Goal: Task Accomplishment & Management: Manage account settings

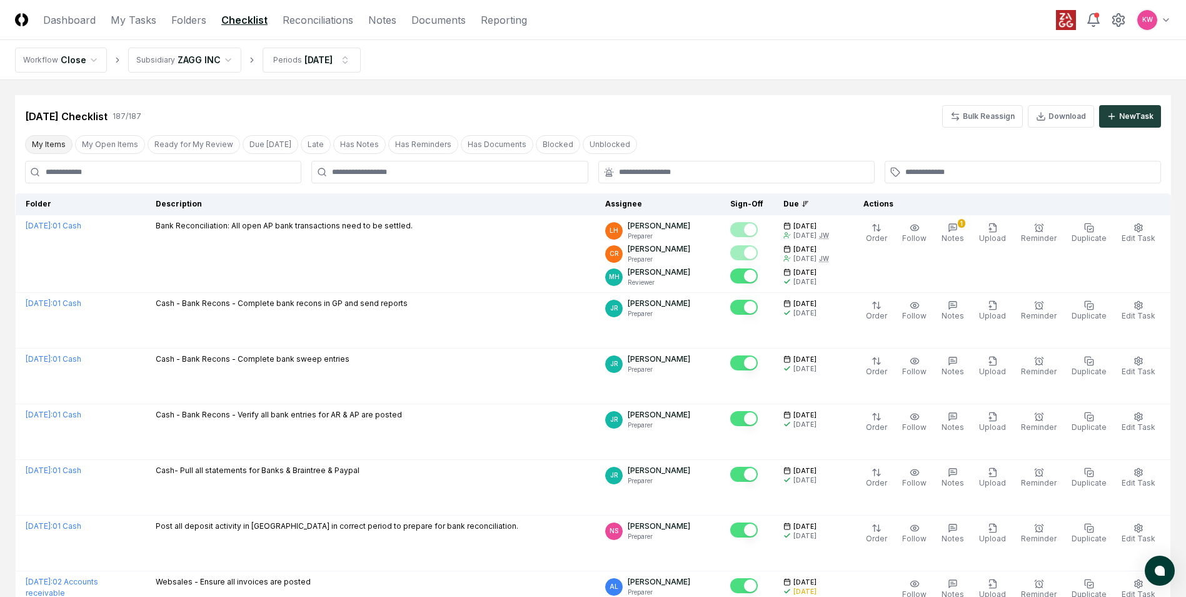
click at [50, 148] on button "My Items" at bounding box center [49, 144] width 48 height 19
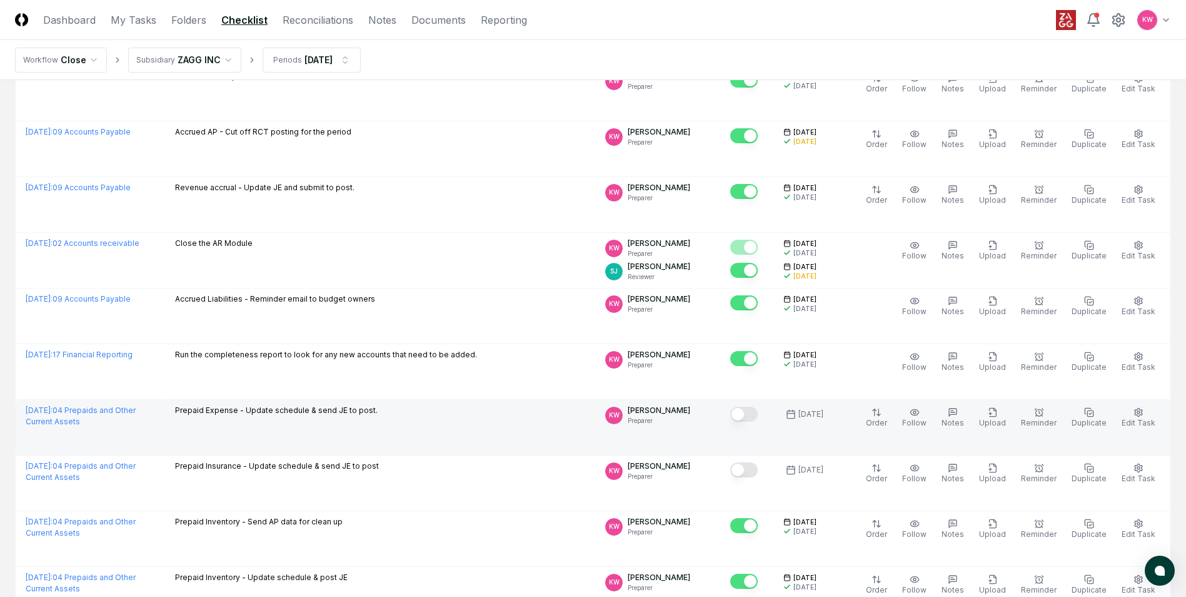
scroll to position [438, 0]
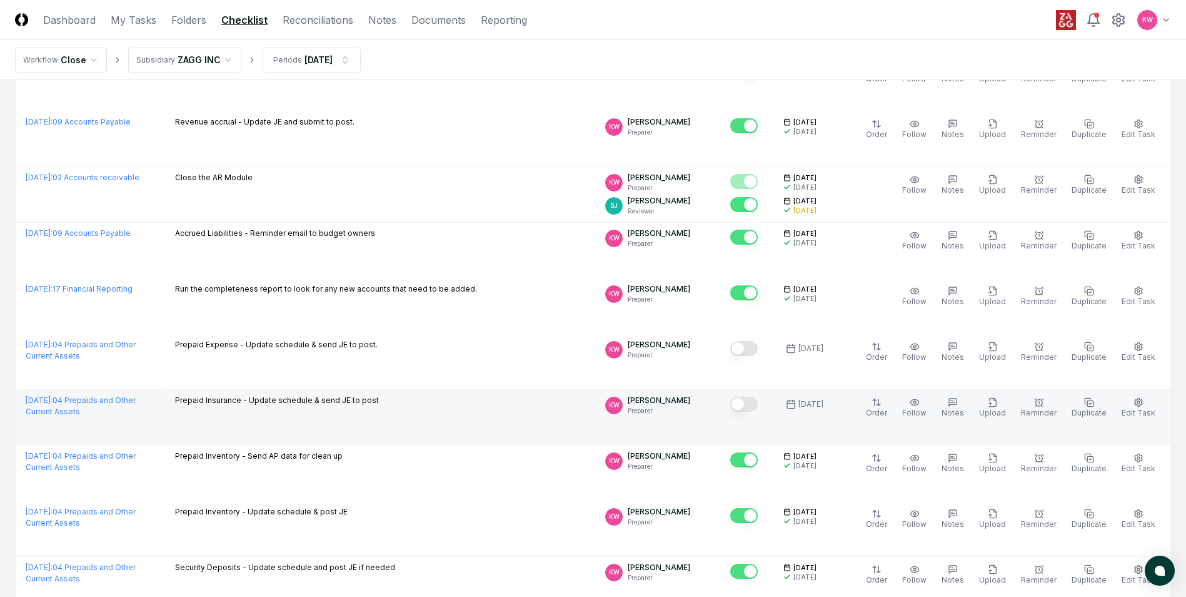
click at [750, 403] on button "Mark complete" at bounding box center [744, 404] width 28 height 15
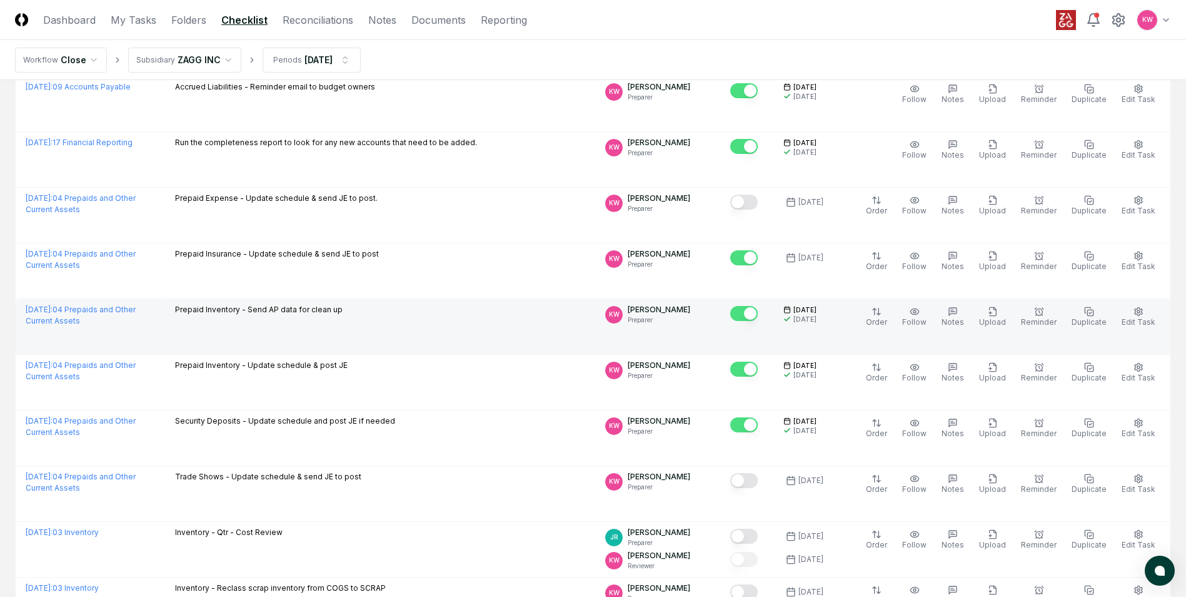
scroll to position [688, 0]
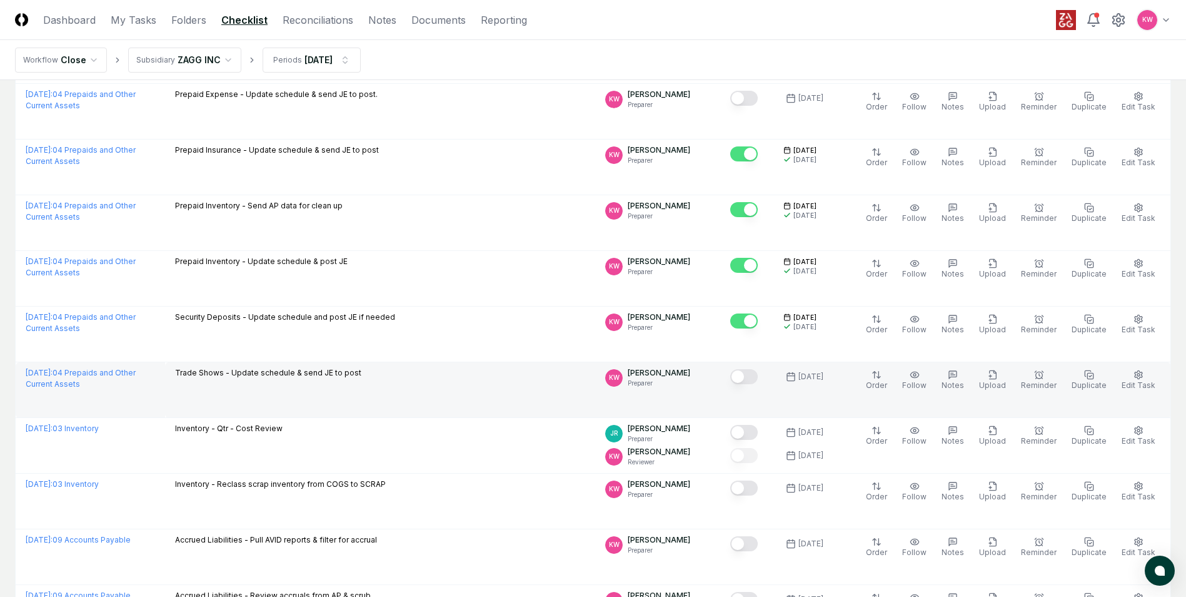
click at [757, 370] on button "Mark complete" at bounding box center [744, 376] width 28 height 15
click at [302, 23] on link "Reconciliations" at bounding box center [318, 20] width 71 height 15
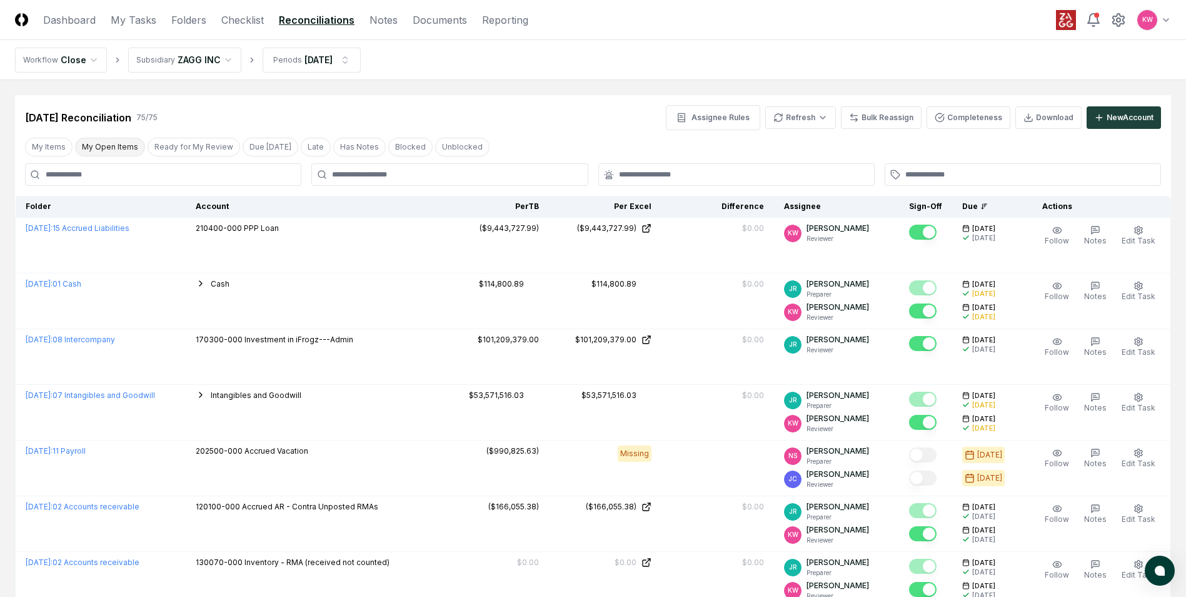
click at [101, 151] on button "My Open Items" at bounding box center [110, 147] width 70 height 19
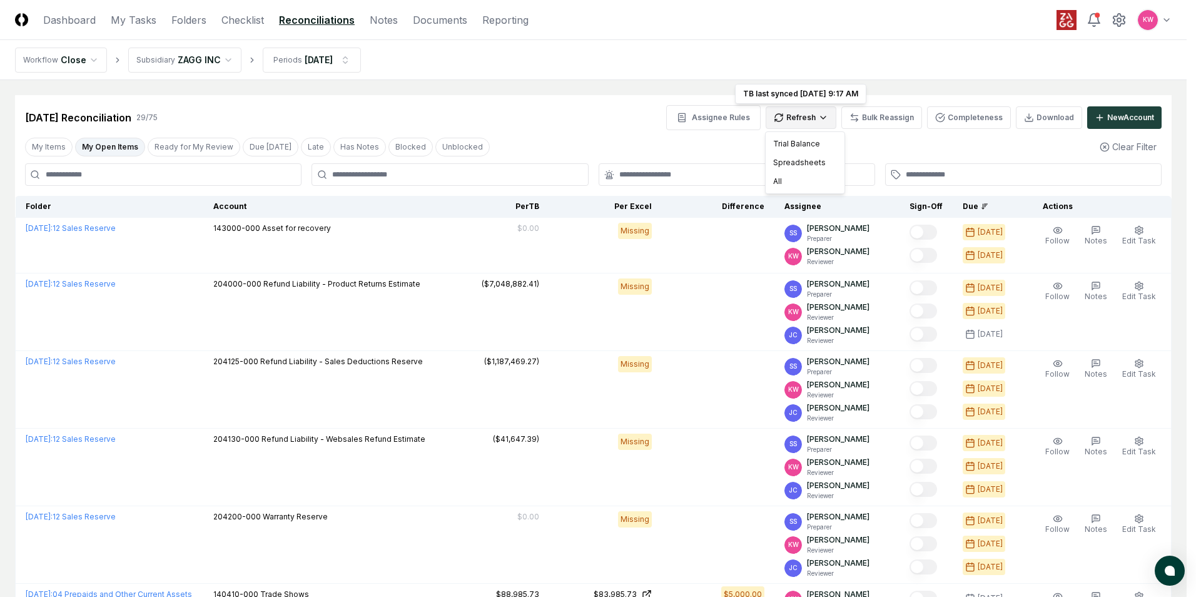
click at [791, 163] on div "Spreadsheets" at bounding box center [805, 162] width 74 height 19
